Goal: Find specific page/section: Find specific page/section

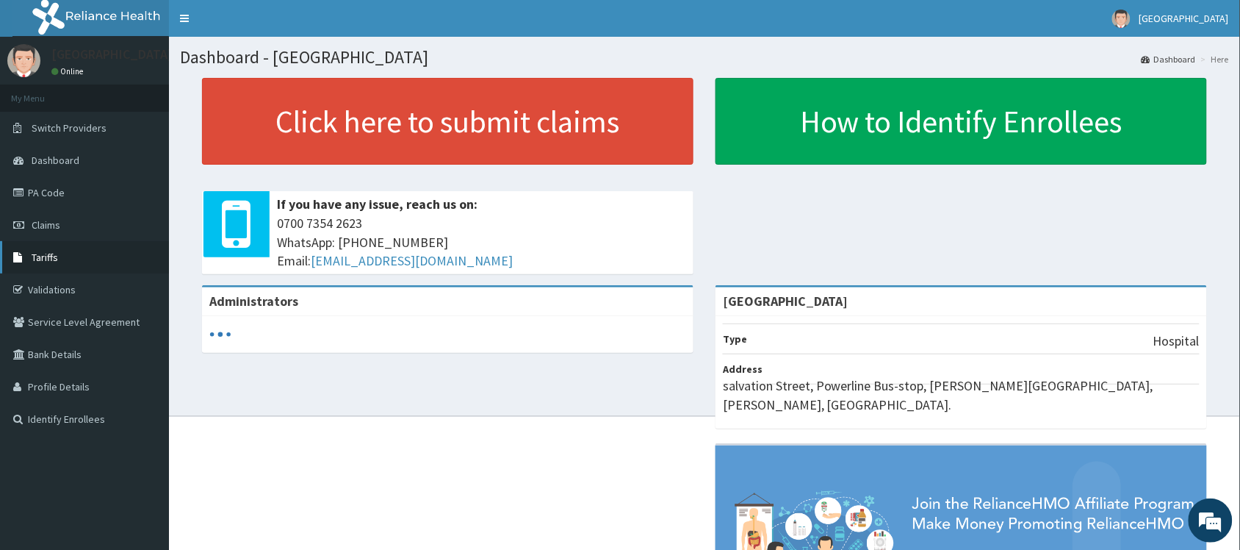
click at [26, 246] on link "Tariffs" at bounding box center [84, 257] width 169 height 32
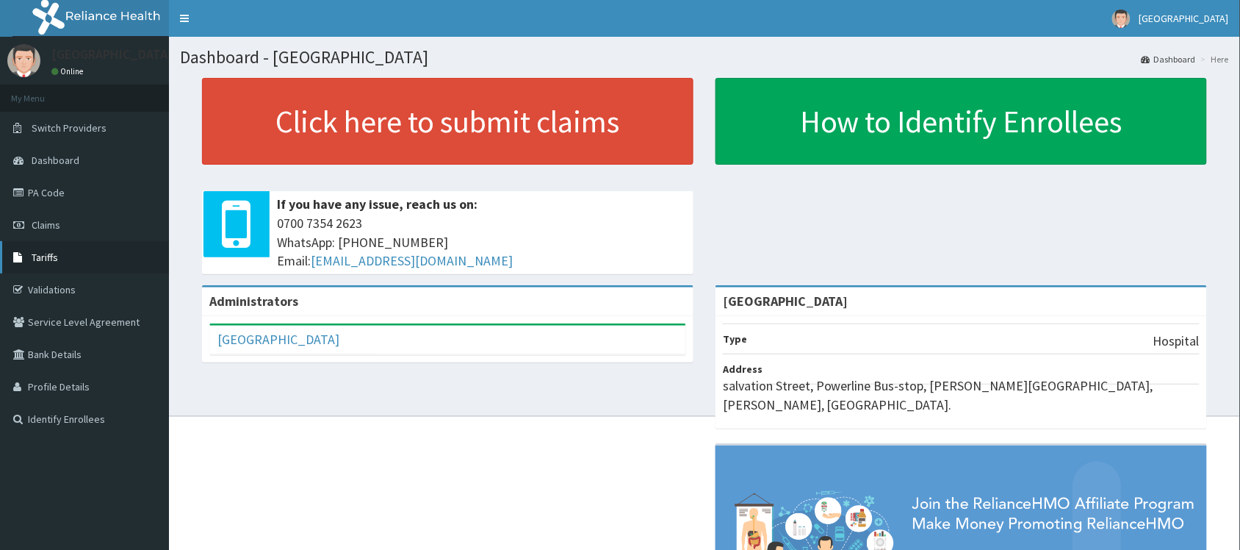
click at [71, 251] on link "Tariffs" at bounding box center [84, 257] width 169 height 32
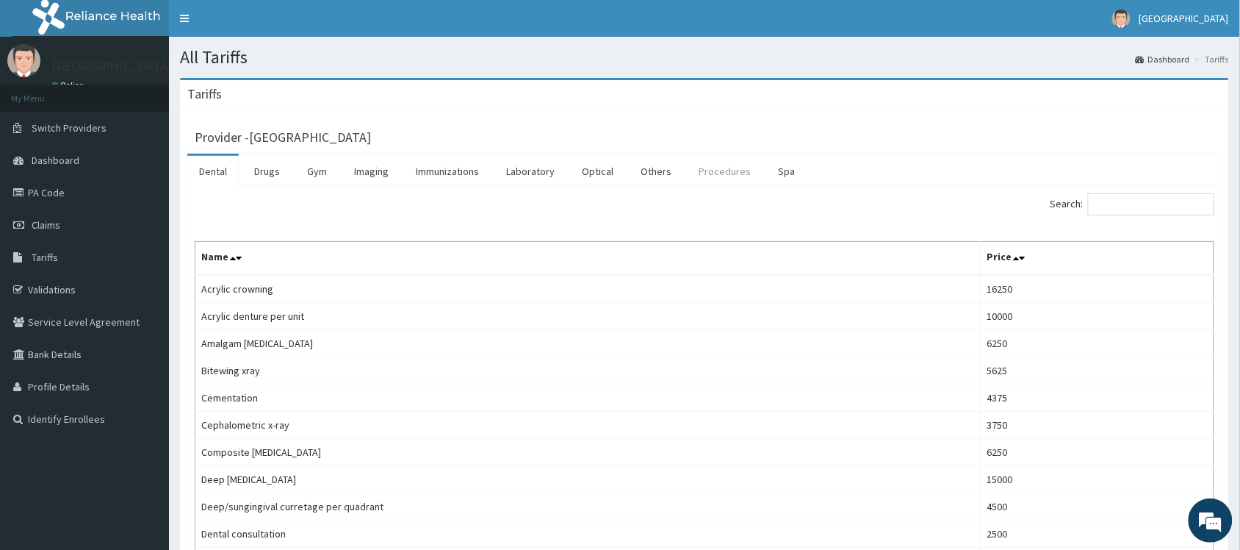
click at [716, 170] on link "Procedures" at bounding box center [725, 171] width 76 height 31
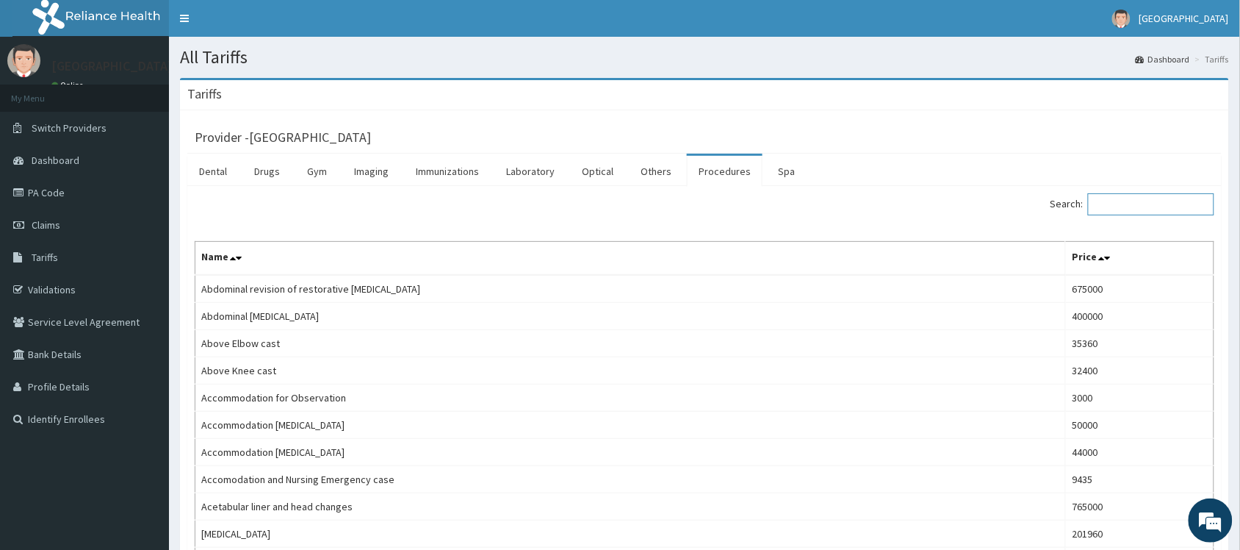
click at [1168, 199] on input "Search:" at bounding box center [1151, 204] width 126 height 22
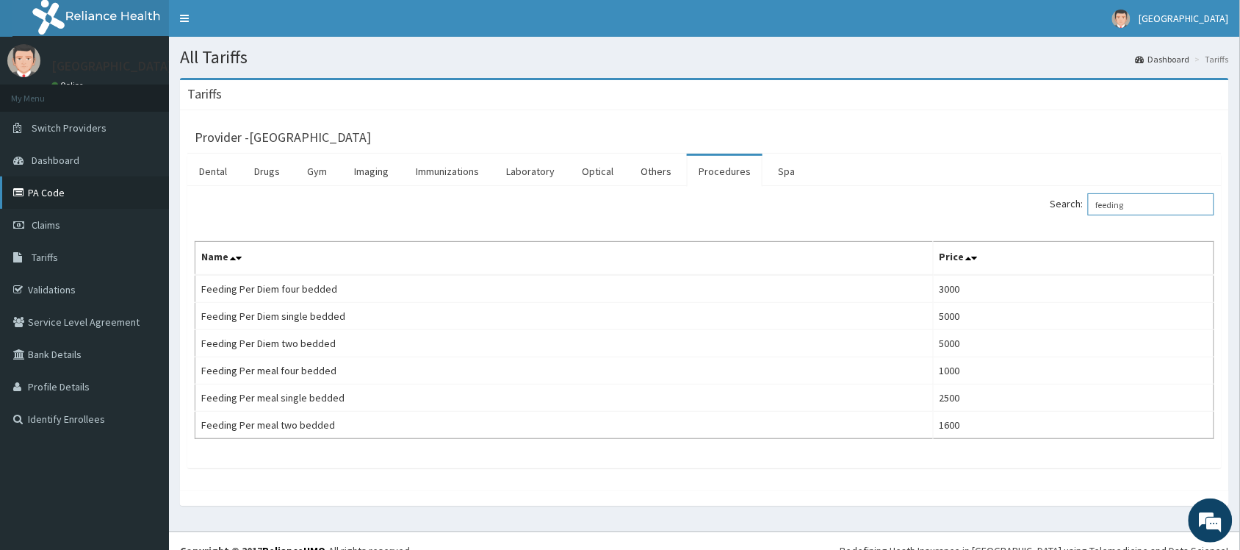
type input "feeding"
click at [63, 196] on link "PA Code" at bounding box center [84, 192] width 169 height 32
